Goal: Find specific page/section: Find specific page/section

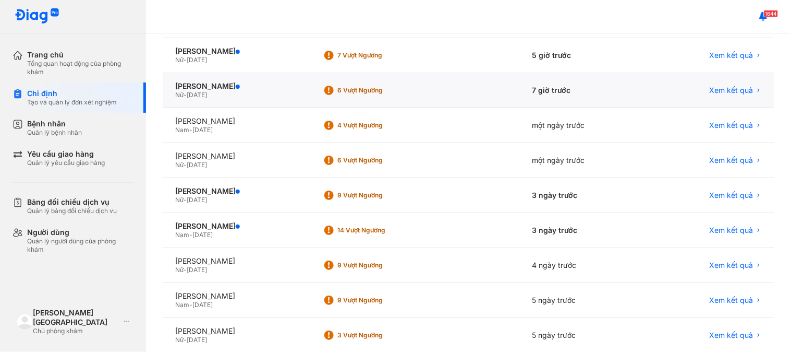
scroll to position [174, 0]
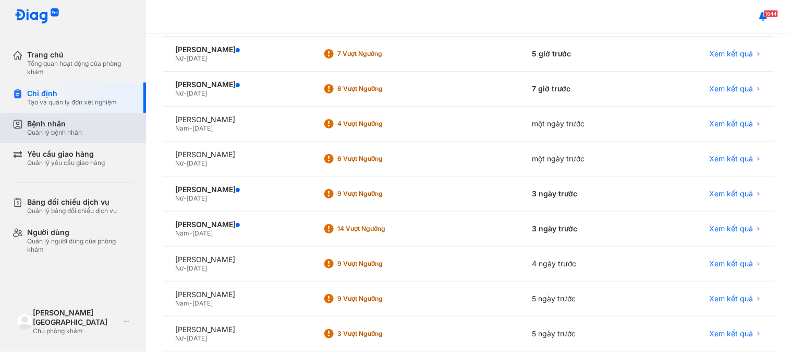
click at [74, 133] on div "Quản lý bệnh nhân" at bounding box center [54, 132] width 55 height 8
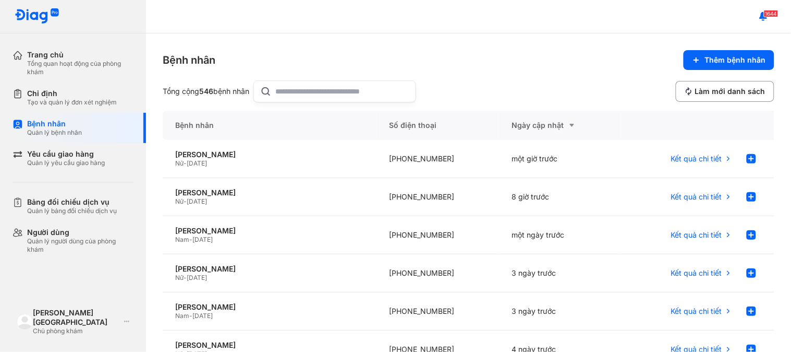
click at [346, 92] on input "text" at bounding box center [343, 91] width 134 height 21
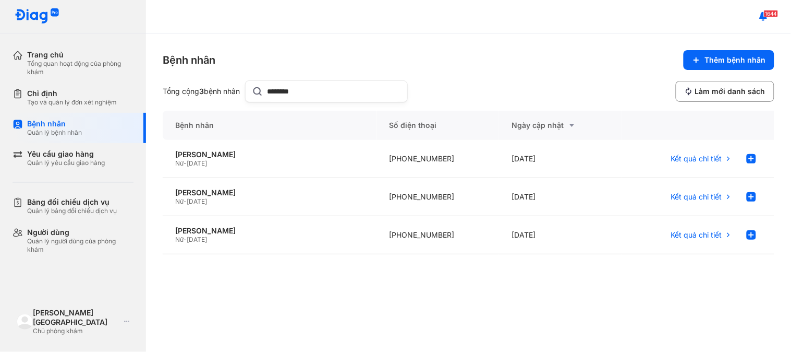
type input "********"
click at [719, 161] on span "Kết quả chi tiết" at bounding box center [696, 158] width 51 height 9
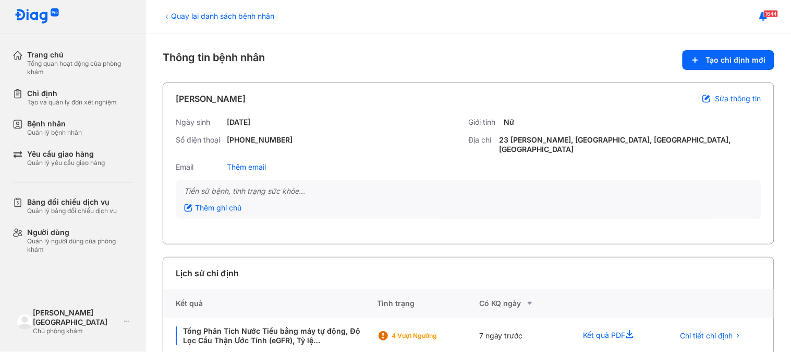
click at [192, 13] on div "Quay lại danh sách bệnh nhân" at bounding box center [219, 15] width 112 height 11
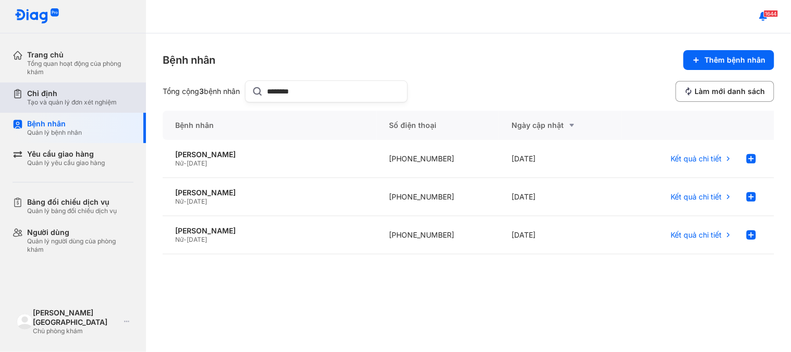
click at [69, 105] on div "Tạo và quản lý đơn xét nghiệm" at bounding box center [72, 102] width 90 height 8
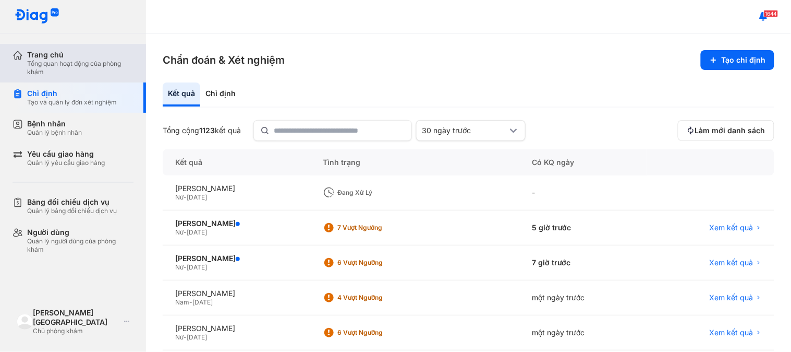
click at [84, 66] on div "Tổng quan hoạt động của phòng khám" at bounding box center [80, 67] width 106 height 17
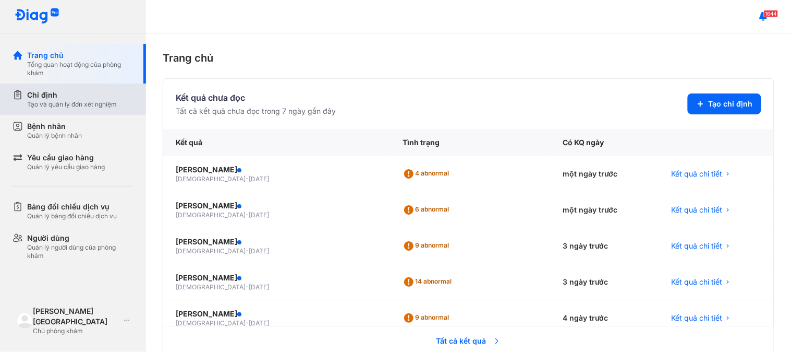
click at [74, 95] on div "Chỉ định" at bounding box center [72, 95] width 90 height 10
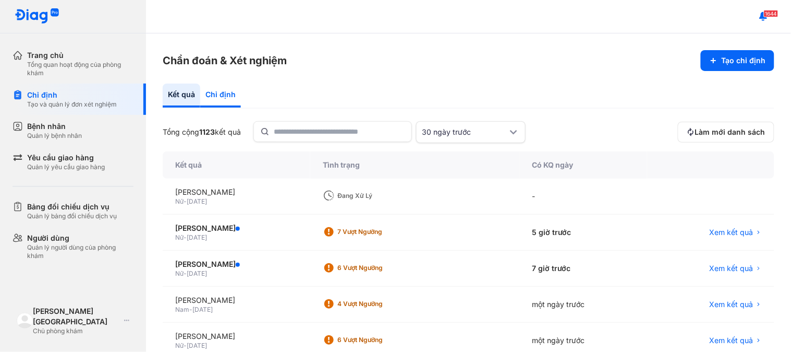
click at [238, 90] on div "Chỉ định" at bounding box center [220, 95] width 41 height 24
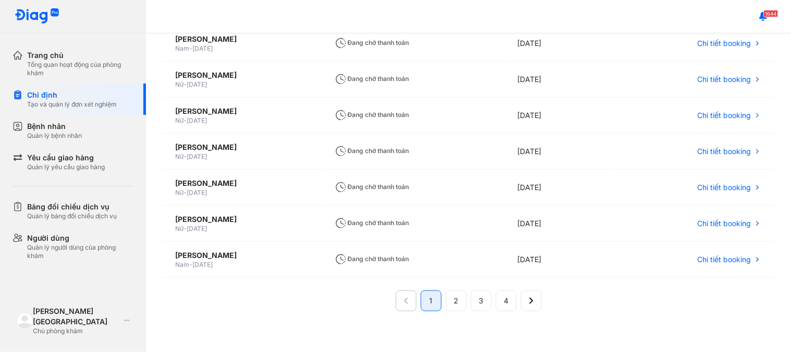
scroll to position [231, 0]
click at [504, 296] on span "4" at bounding box center [506, 300] width 5 height 10
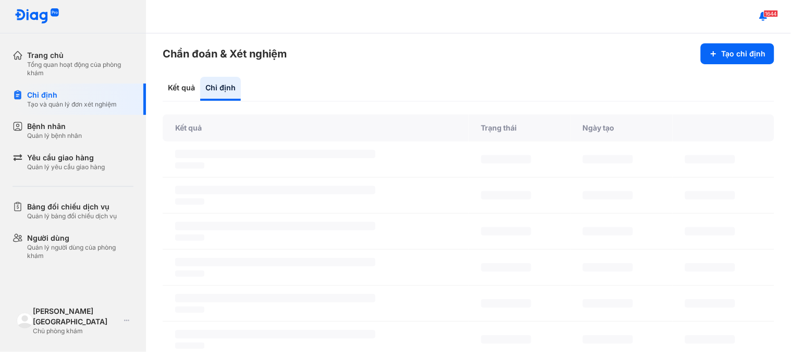
scroll to position [0, 0]
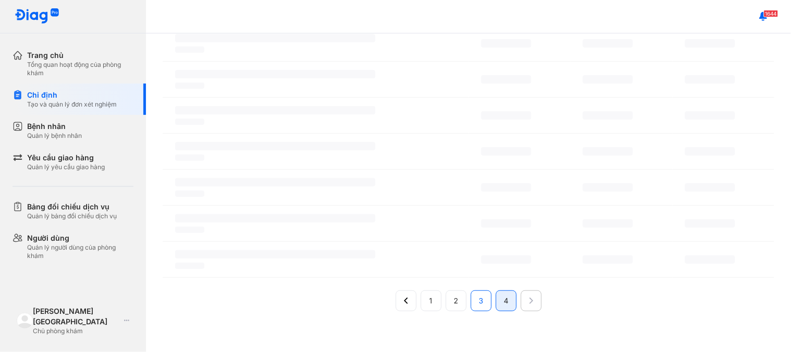
click at [496, 300] on button "3" at bounding box center [506, 300] width 21 height 21
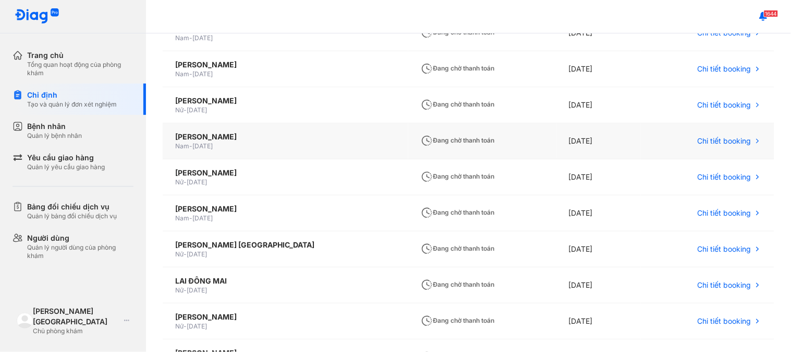
scroll to position [231, 0]
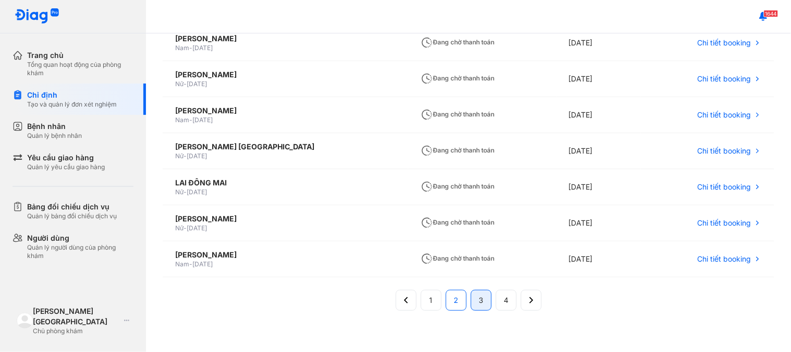
click at [471, 293] on button "2" at bounding box center [481, 300] width 21 height 21
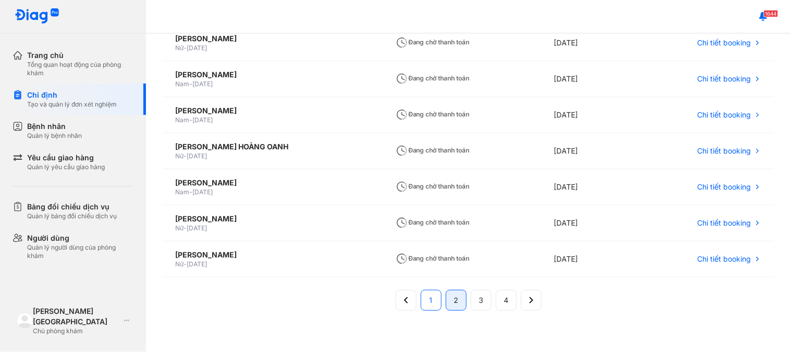
click at [430, 298] on span "1" at bounding box center [431, 300] width 3 height 10
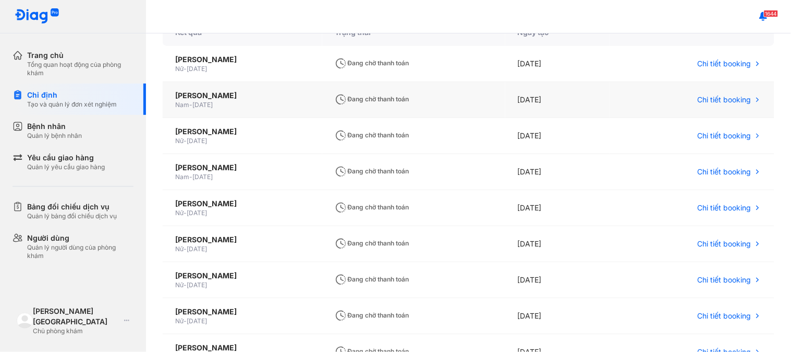
scroll to position [0, 0]
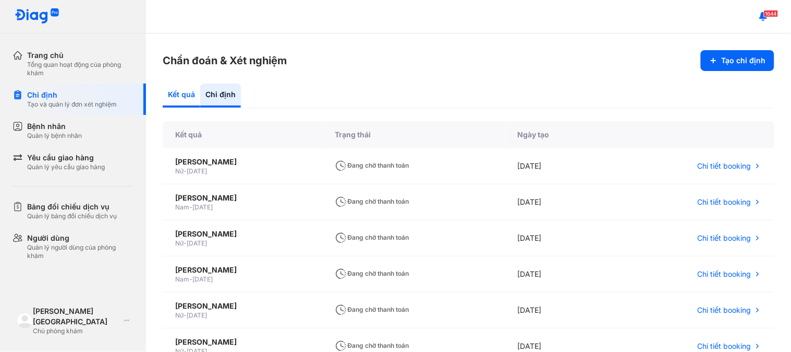
click at [200, 101] on div "Kết quả" at bounding box center [220, 95] width 41 height 24
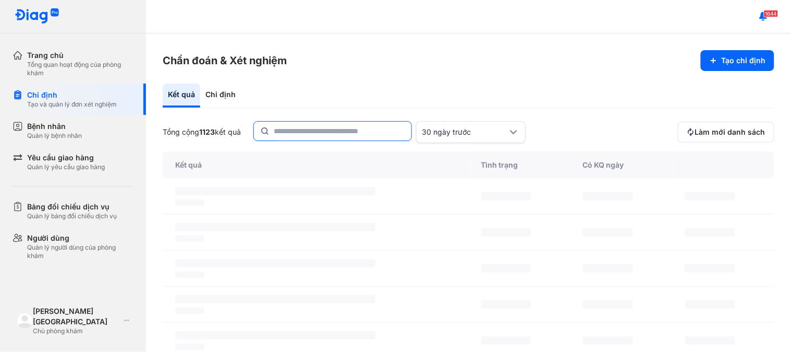
click at [287, 125] on input "text" at bounding box center [339, 131] width 131 height 19
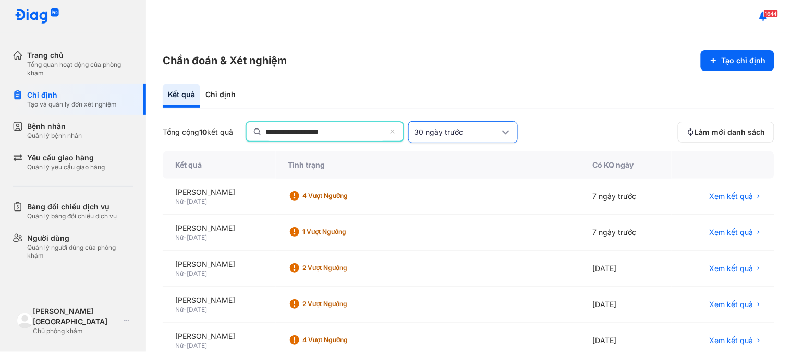
type input "**********"
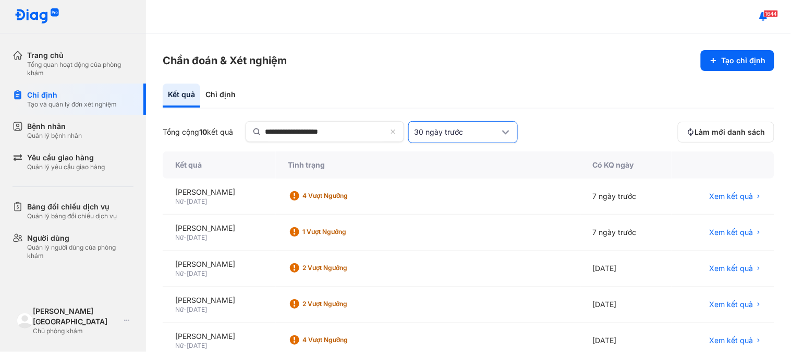
click at [437, 125] on div "30 ngày trước" at bounding box center [463, 132] width 110 height 22
click at [456, 228] on span "90 ngày trước" at bounding box center [442, 230] width 50 height 10
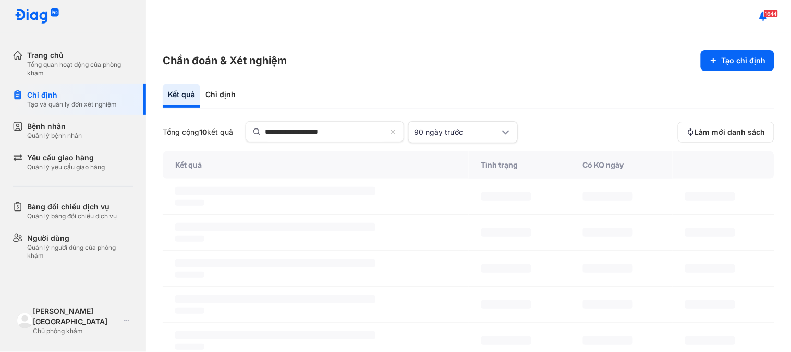
click at [541, 89] on div "Kết quả Chỉ định" at bounding box center [469, 95] width 612 height 25
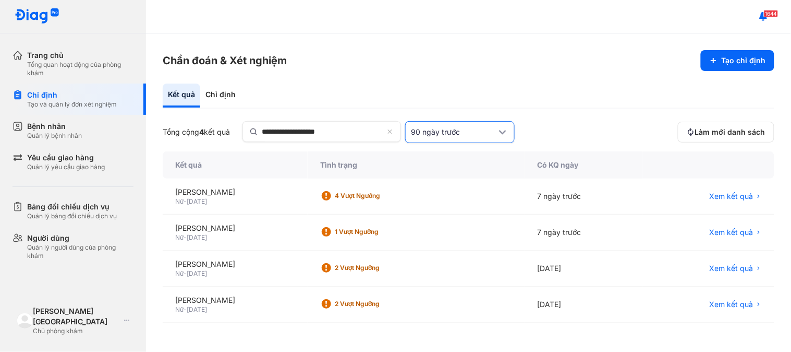
click at [465, 129] on div "90 ngày trước" at bounding box center [454, 132] width 86 height 10
click at [444, 204] on div "30 ngày trước" at bounding box center [460, 211] width 108 height 19
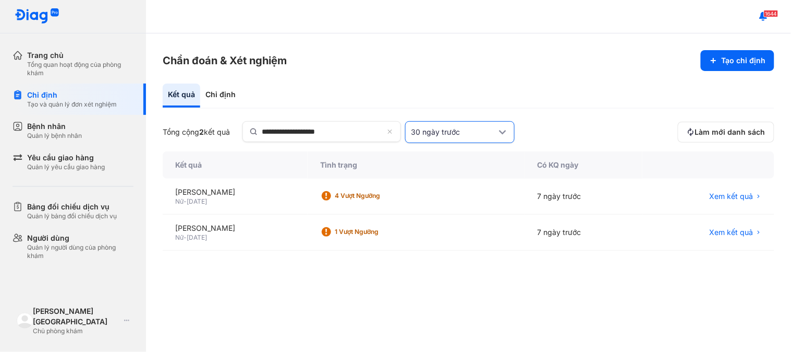
click at [481, 134] on div "30 ngày trước" at bounding box center [454, 132] width 86 height 10
click at [437, 249] on span "Tùy chọn" at bounding box center [430, 249] width 33 height 10
click at [557, 132] on input "**********" at bounding box center [574, 131] width 118 height 21
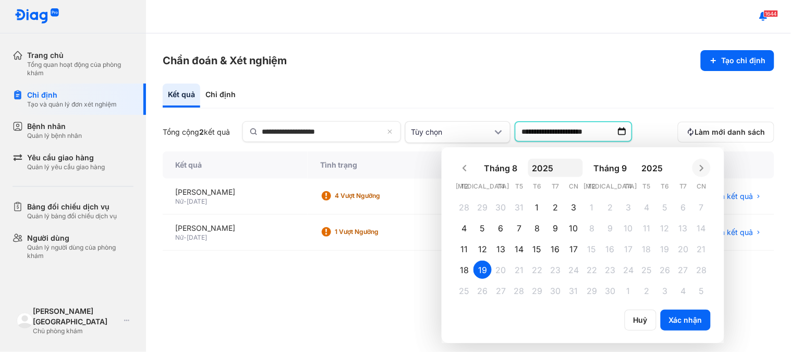
click at [548, 165] on button "2025" at bounding box center [555, 168] width 55 height 18
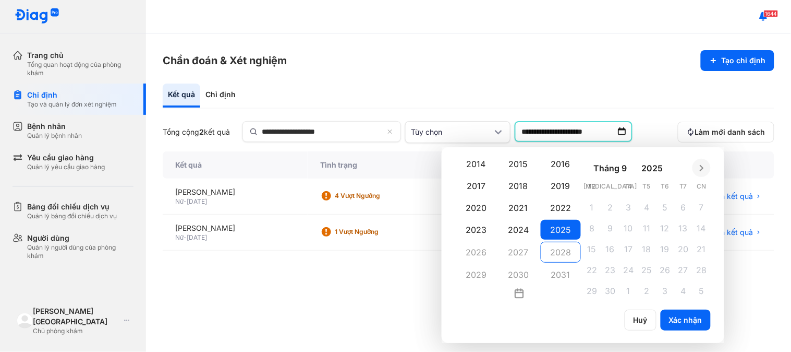
scroll to position [838, 0]
click at [480, 204] on div "2020" at bounding box center [476, 208] width 40 height 21
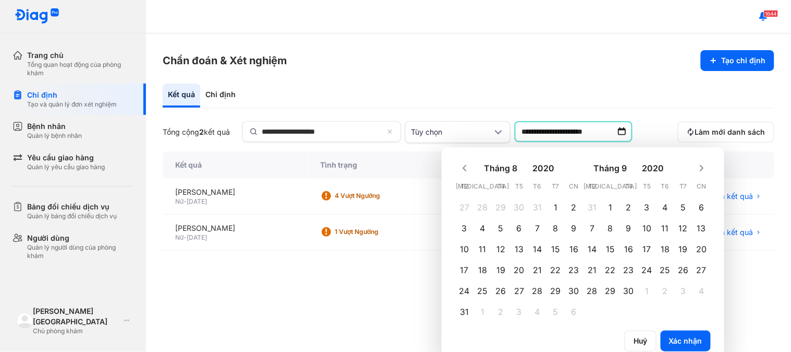
click at [558, 201] on span "1" at bounding box center [556, 207] width 4 height 13
click at [556, 202] on div "1" at bounding box center [556, 207] width 18 height 18
click at [695, 330] on button "Xác nhận" at bounding box center [686, 340] width 50 height 21
type input "**********"
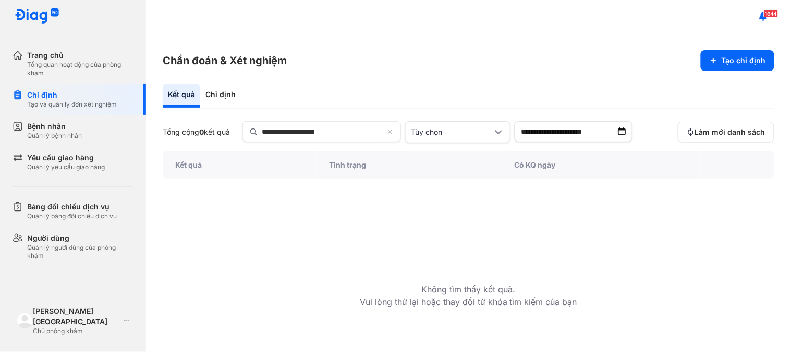
click at [628, 132] on img at bounding box center [622, 131] width 10 height 10
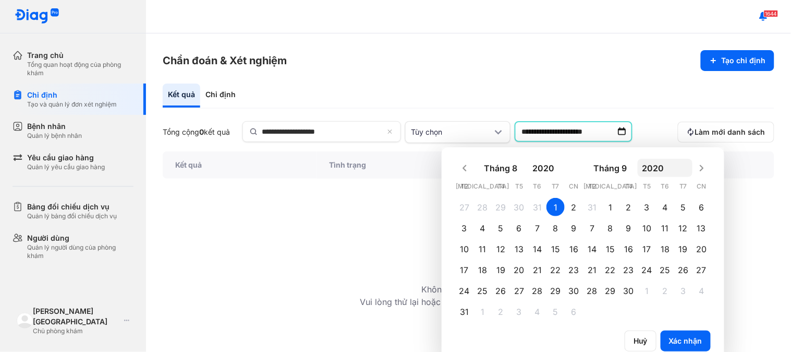
click at [661, 165] on button "2020" at bounding box center [665, 168] width 55 height 18
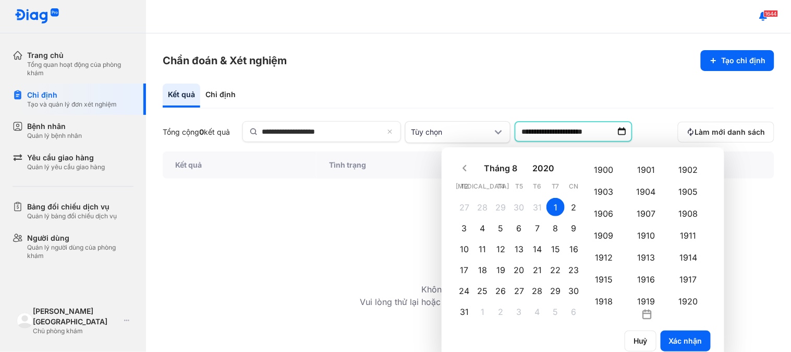
scroll to position [805, 0]
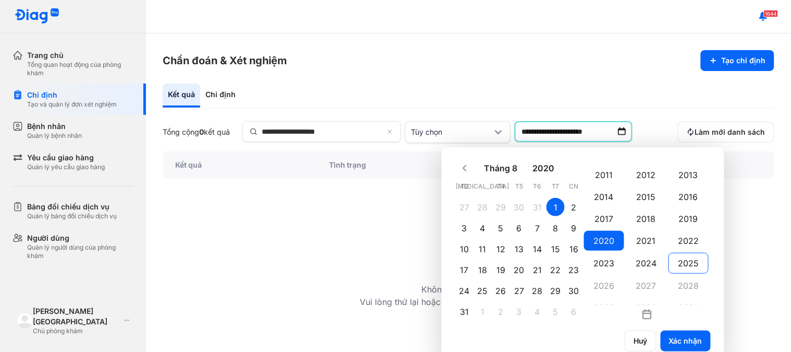
click at [696, 269] on div "2025" at bounding box center [689, 262] width 40 height 21
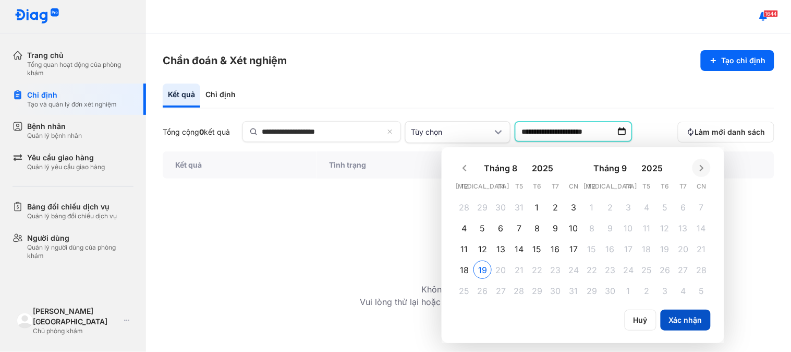
click at [701, 317] on button "Xác nhận" at bounding box center [686, 319] width 50 height 21
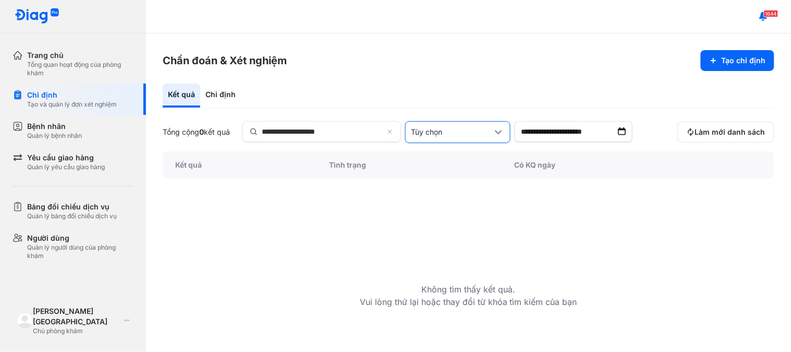
click at [432, 129] on div "Tùy chọn" at bounding box center [451, 132] width 81 height 10
click at [451, 232] on span "90 ngày trước" at bounding box center [439, 230] width 50 height 10
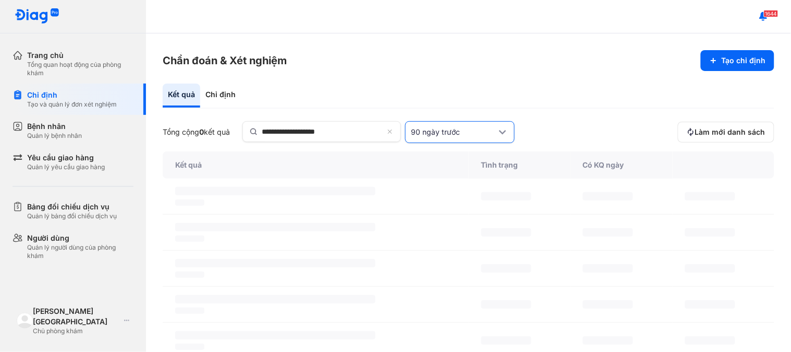
click at [475, 130] on div "90 ngày trước" at bounding box center [454, 132] width 86 height 10
click at [465, 202] on div "Hôm nay" at bounding box center [460, 211] width 108 height 19
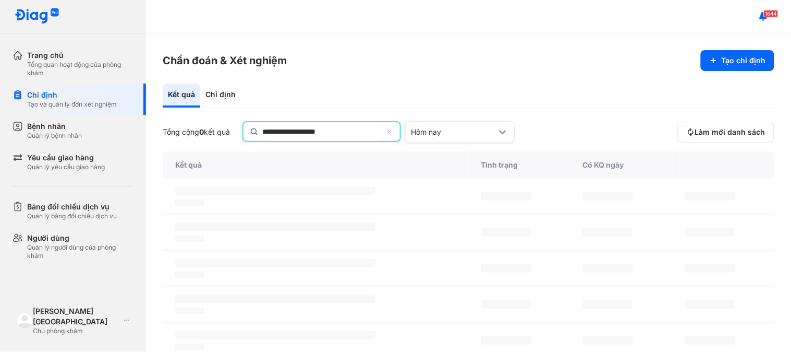
drag, startPoint x: 343, startPoint y: 129, endPoint x: 223, endPoint y: 131, distance: 120.0
click at [223, 131] on div "**********" at bounding box center [418, 132] width 511 height 22
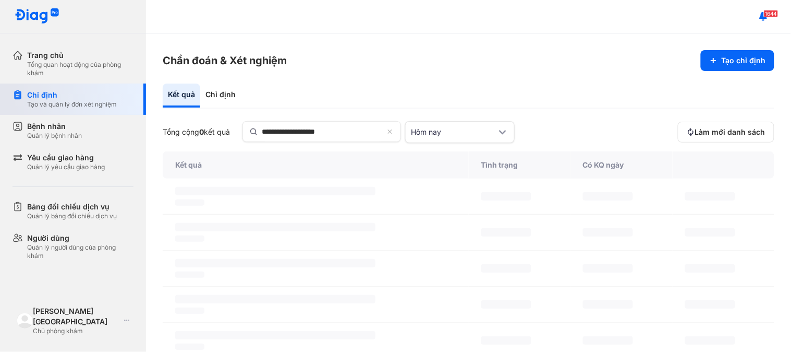
click at [65, 98] on div "Chỉ định" at bounding box center [72, 95] width 90 height 10
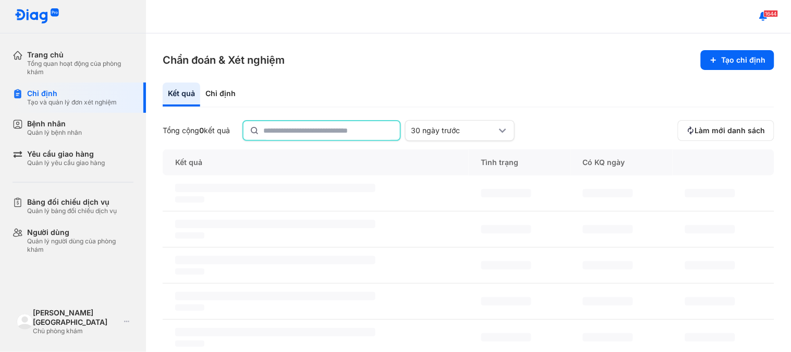
click at [314, 121] on input "text" at bounding box center [328, 130] width 130 height 19
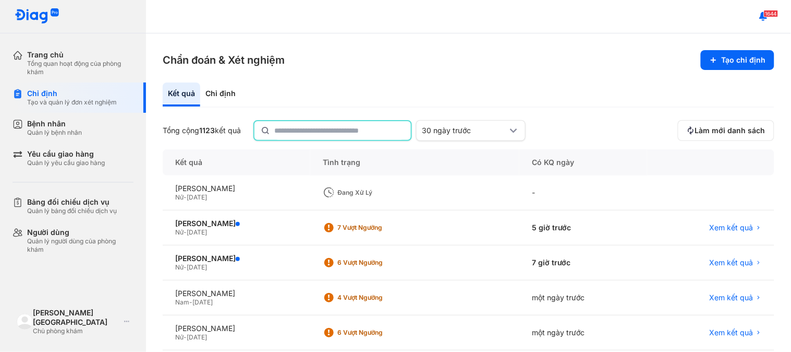
paste input "**********"
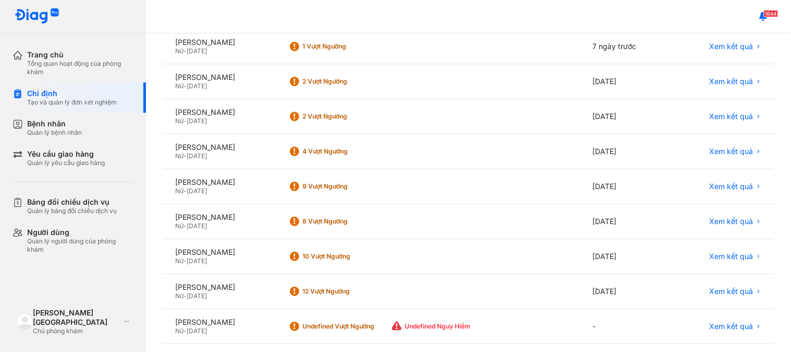
scroll to position [176, 0]
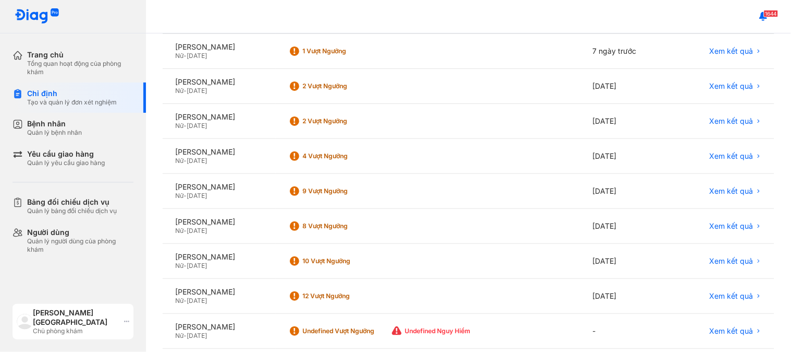
type input "**********"
click at [127, 325] on icon at bounding box center [126, 321] width 5 height 8
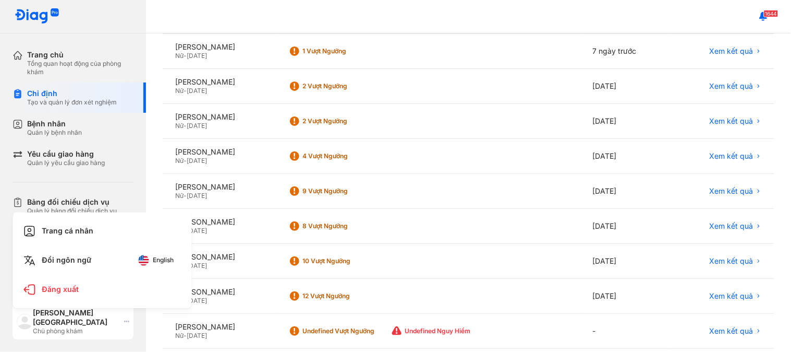
click at [127, 325] on icon at bounding box center [126, 321] width 5 height 8
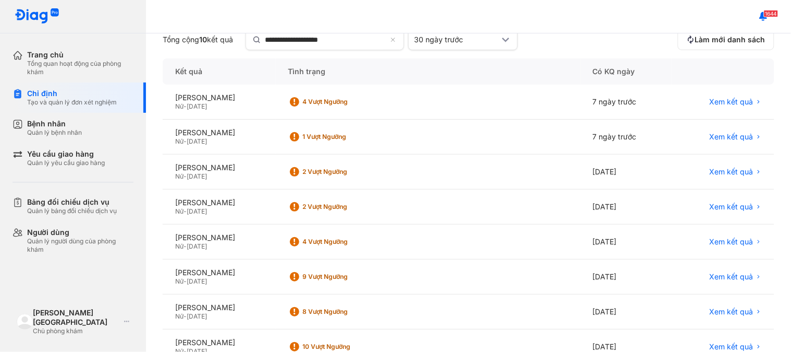
scroll to position [0, 0]
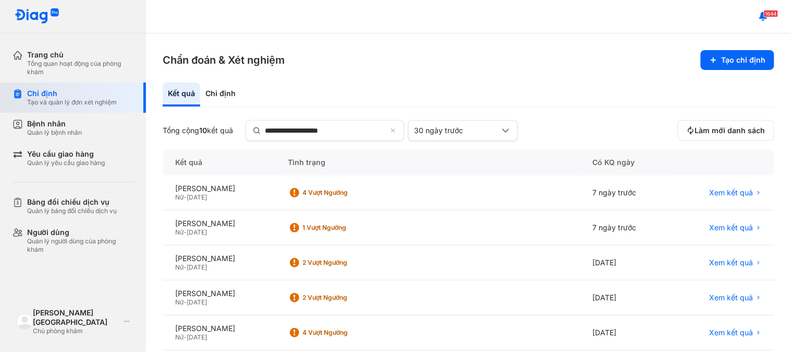
click at [74, 89] on div "Chỉ định" at bounding box center [72, 93] width 90 height 9
click at [180, 90] on div "Kết quả" at bounding box center [182, 94] width 38 height 24
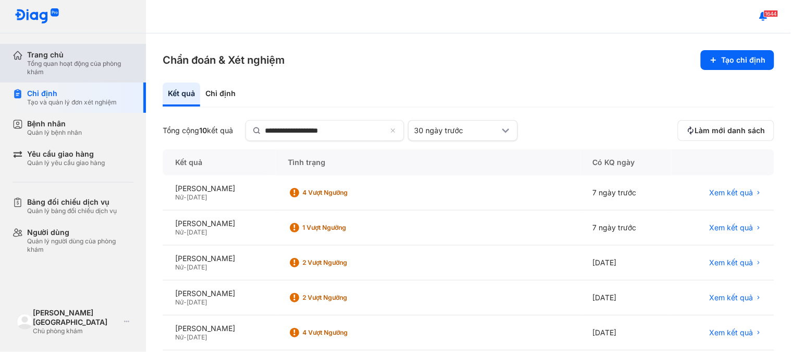
click at [84, 61] on div "Tổng quan hoạt động của phòng khám" at bounding box center [80, 67] width 106 height 17
